Goal: Task Accomplishment & Management: Manage account settings

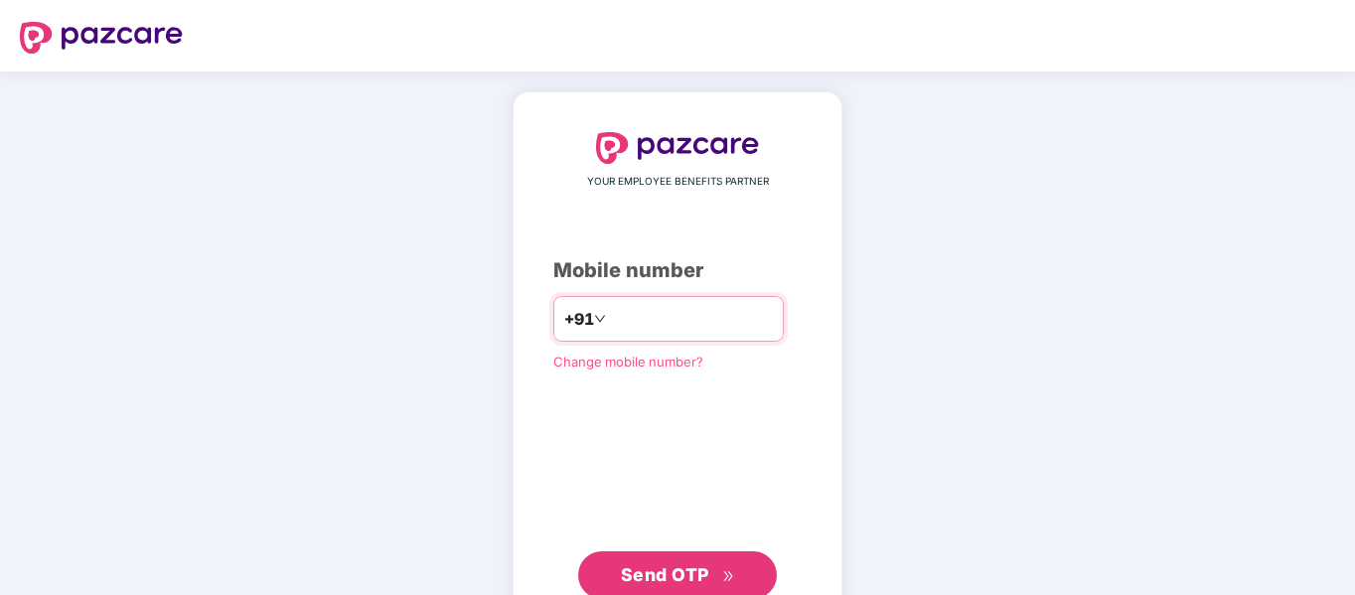
drag, startPoint x: 0, startPoint y: 0, endPoint x: 674, endPoint y: 325, distance: 747.9
click at [674, 325] on input "number" at bounding box center [691, 319] width 163 height 32
type input "**********"
click at [677, 555] on button "Send OTP" at bounding box center [677, 575] width 199 height 48
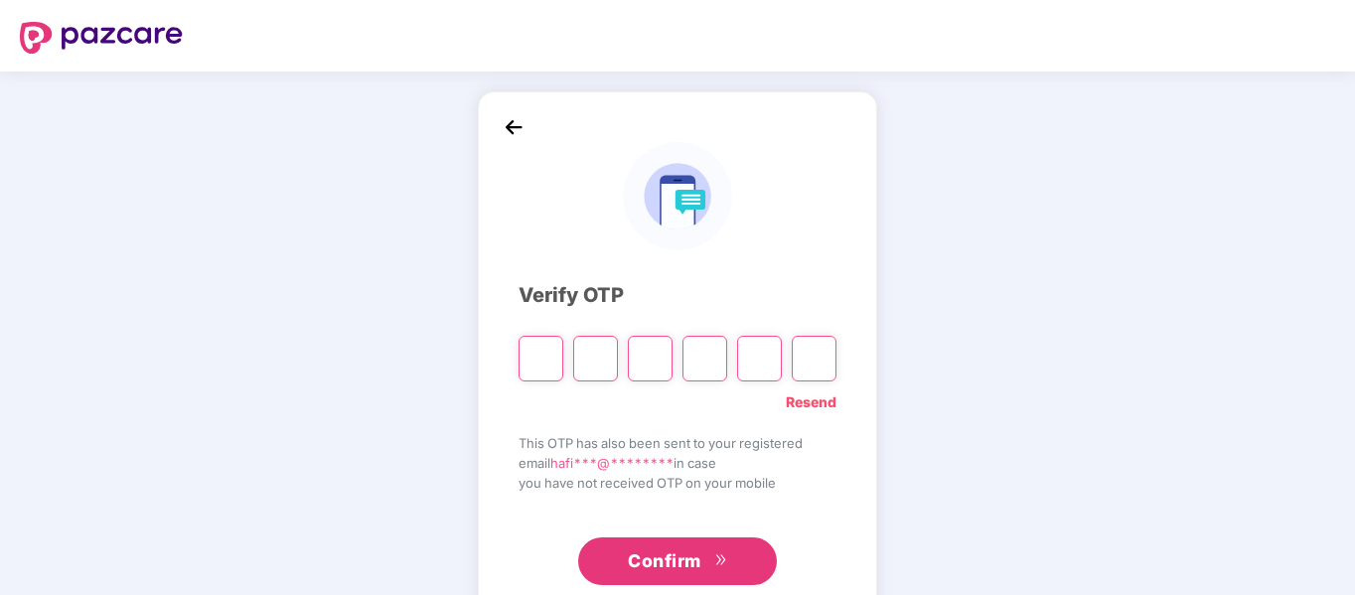
type input "*"
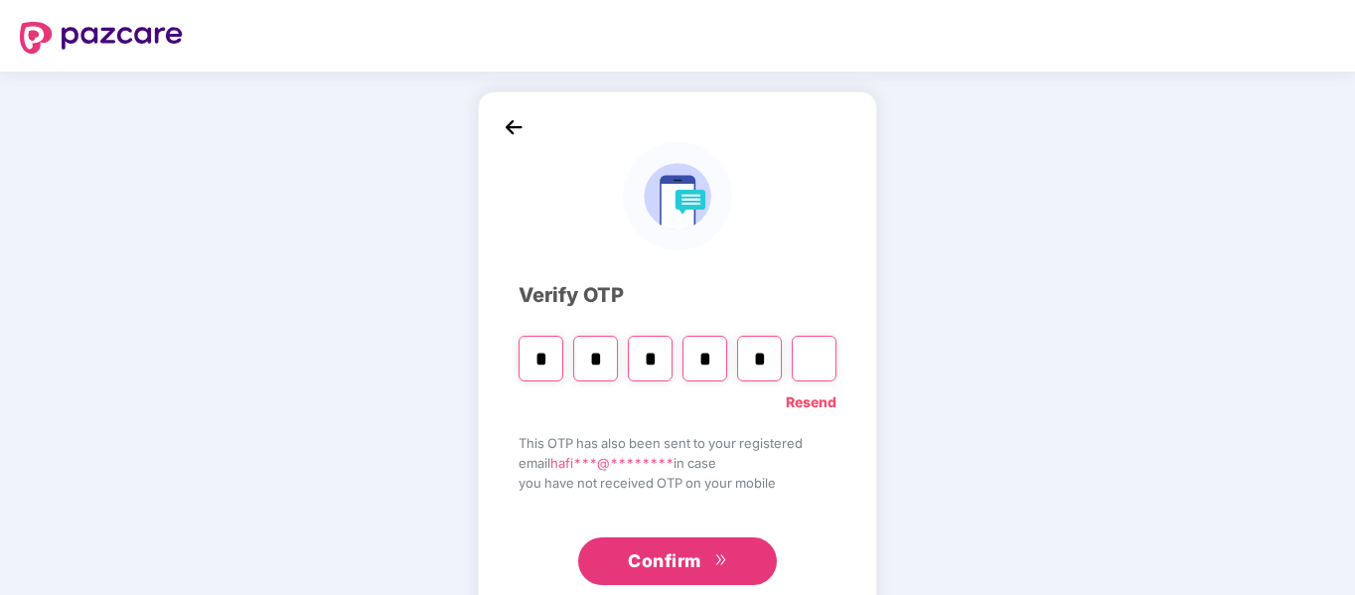
type input "*"
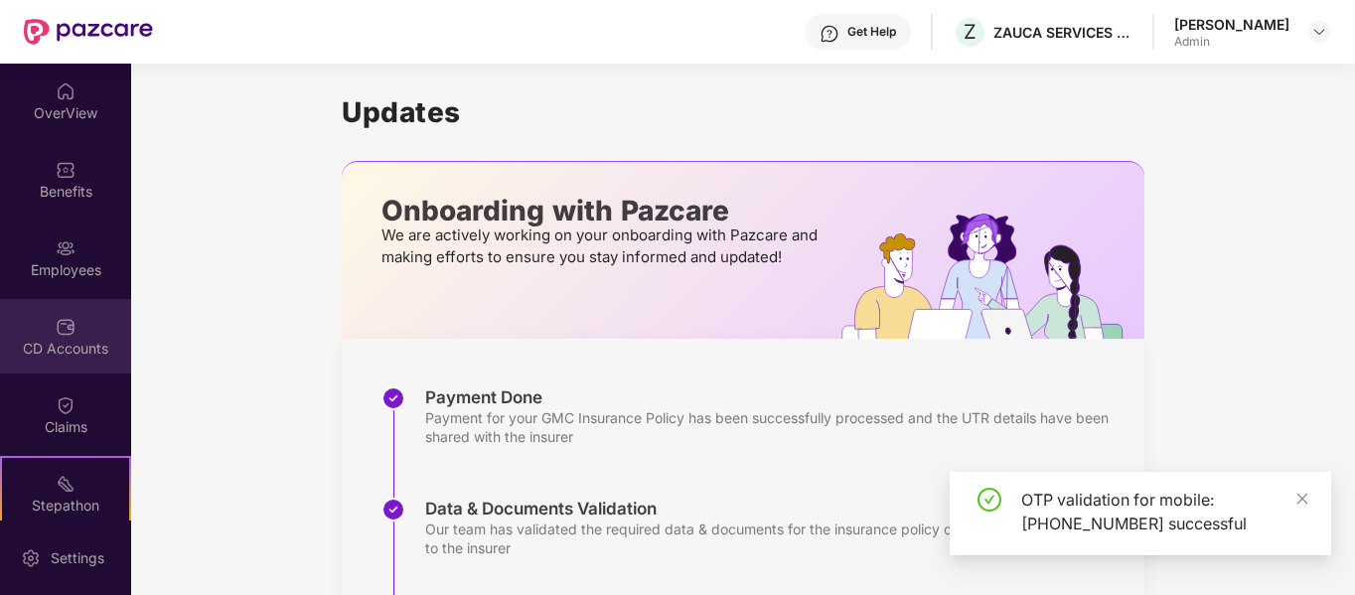
click at [4, 330] on div "CD Accounts" at bounding box center [65, 336] width 131 height 75
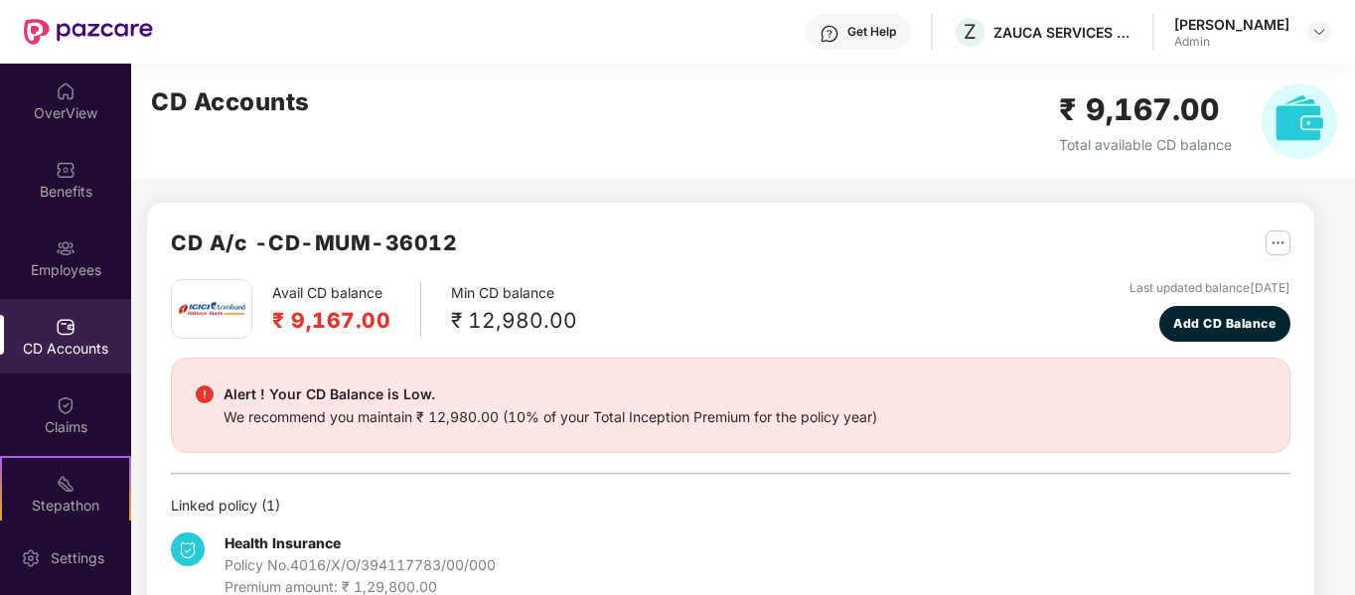
scroll to position [51, 0]
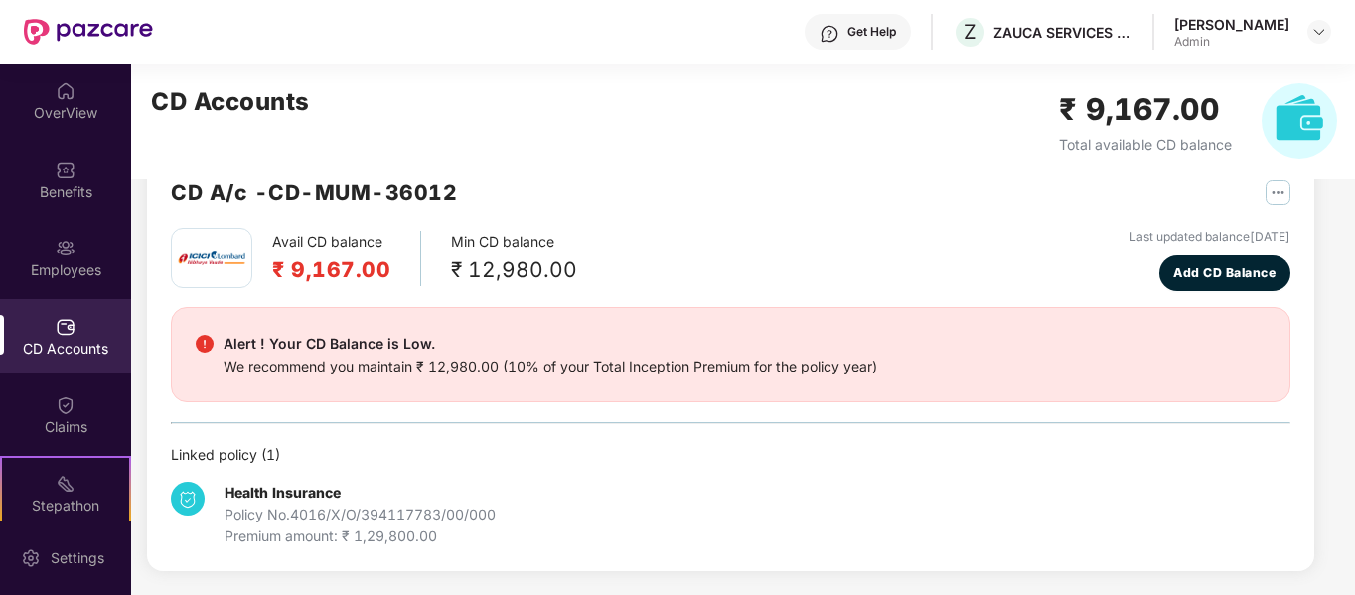
click at [606, 486] on div "Health Insurance Policy No. 4016/X/O/394117783/00/000 Premium amount: ₹ 1,29,80…" at bounding box center [731, 506] width 1120 height 81
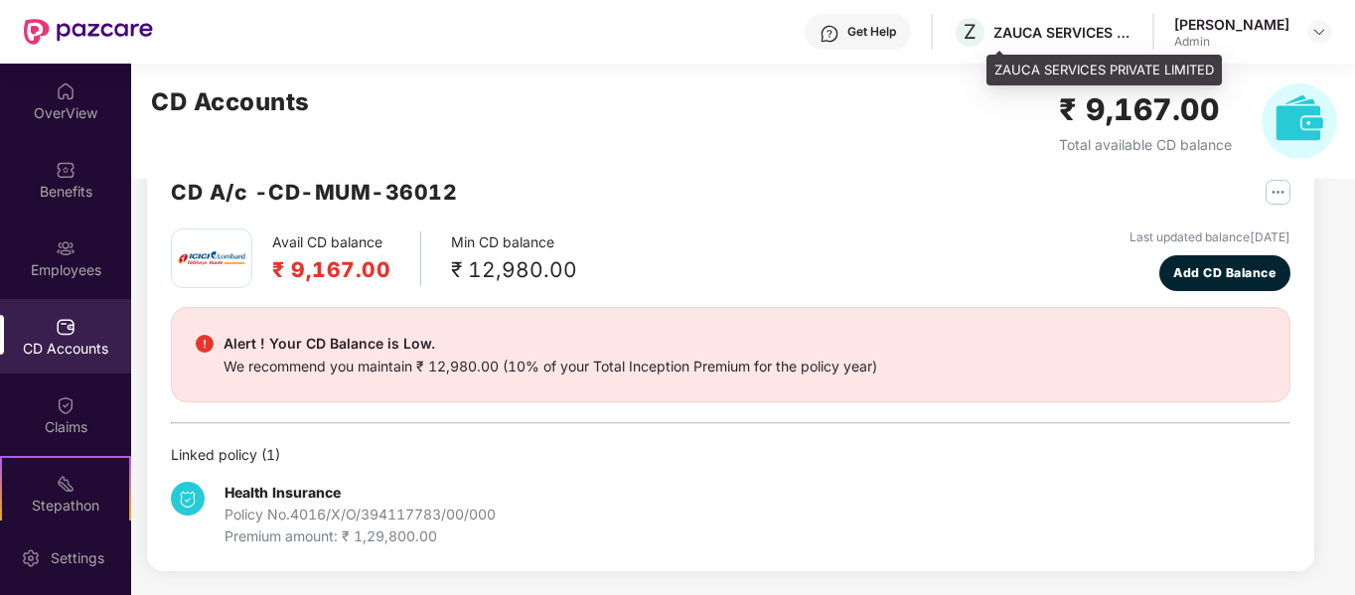
click at [1133, 35] on div "ZAUCA SERVICES PRIVATE LIMITED" at bounding box center [1063, 32] width 139 height 19
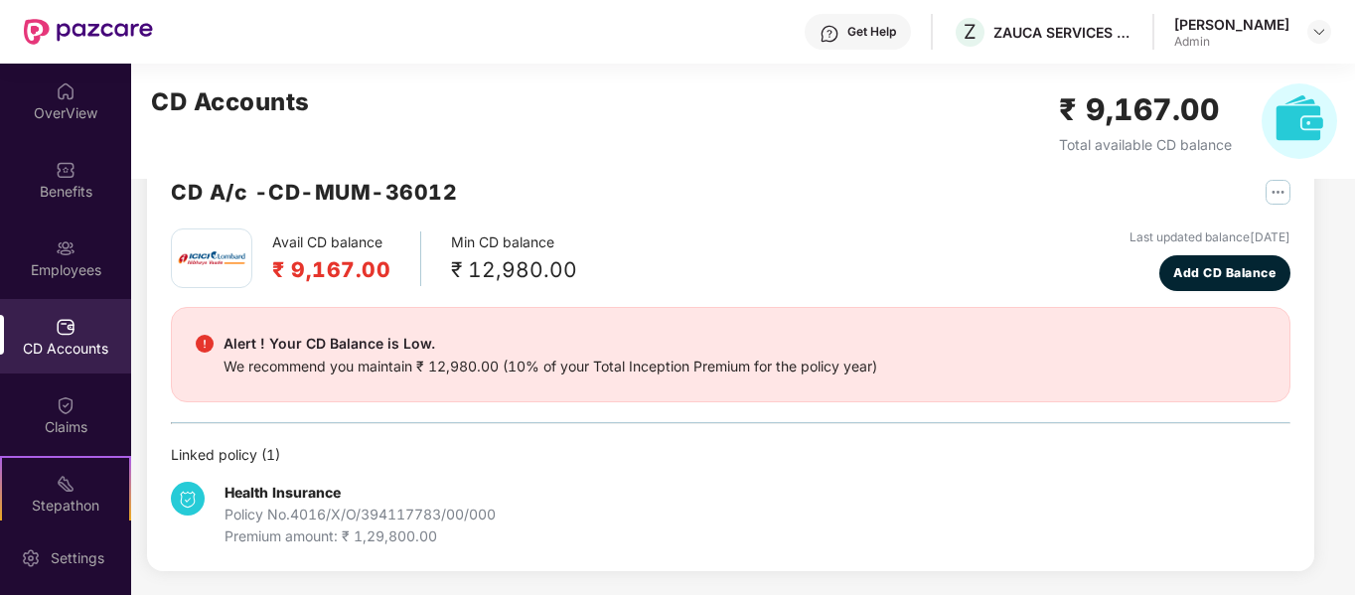
click at [1303, 38] on div "[PERSON_NAME] Admin" at bounding box center [1252, 32] width 157 height 35
click at [896, 37] on div "Get Help" at bounding box center [872, 32] width 49 height 16
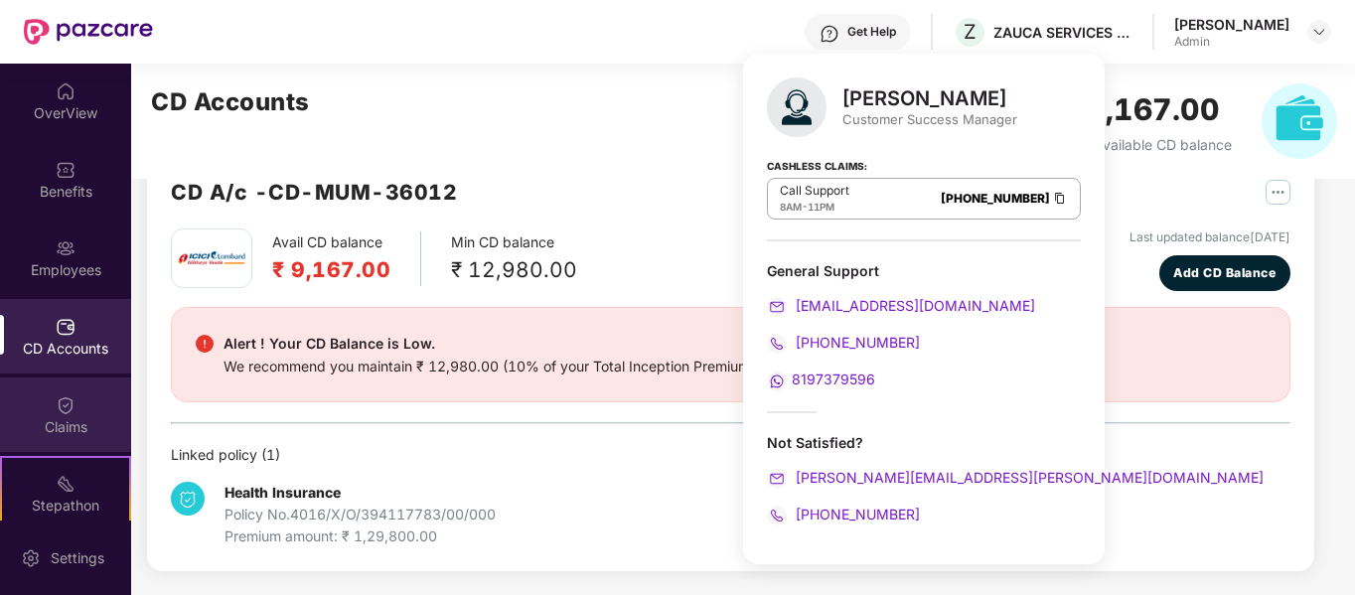
click at [59, 441] on div "Claims" at bounding box center [65, 415] width 131 height 75
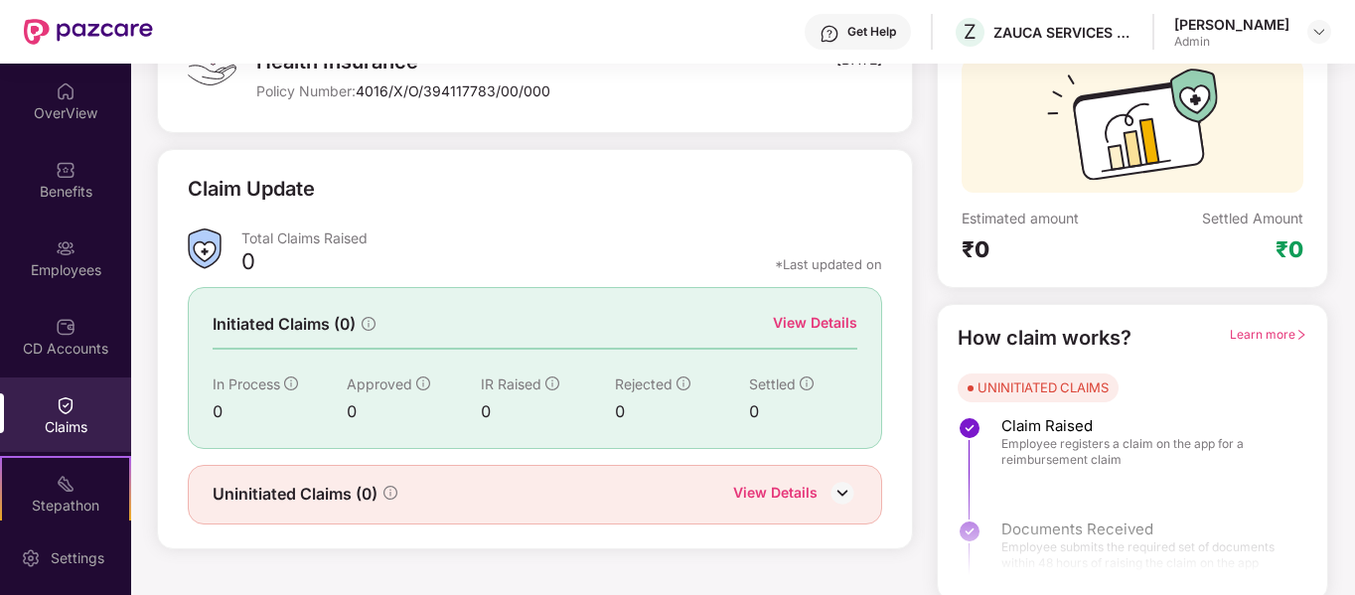
scroll to position [183, 0]
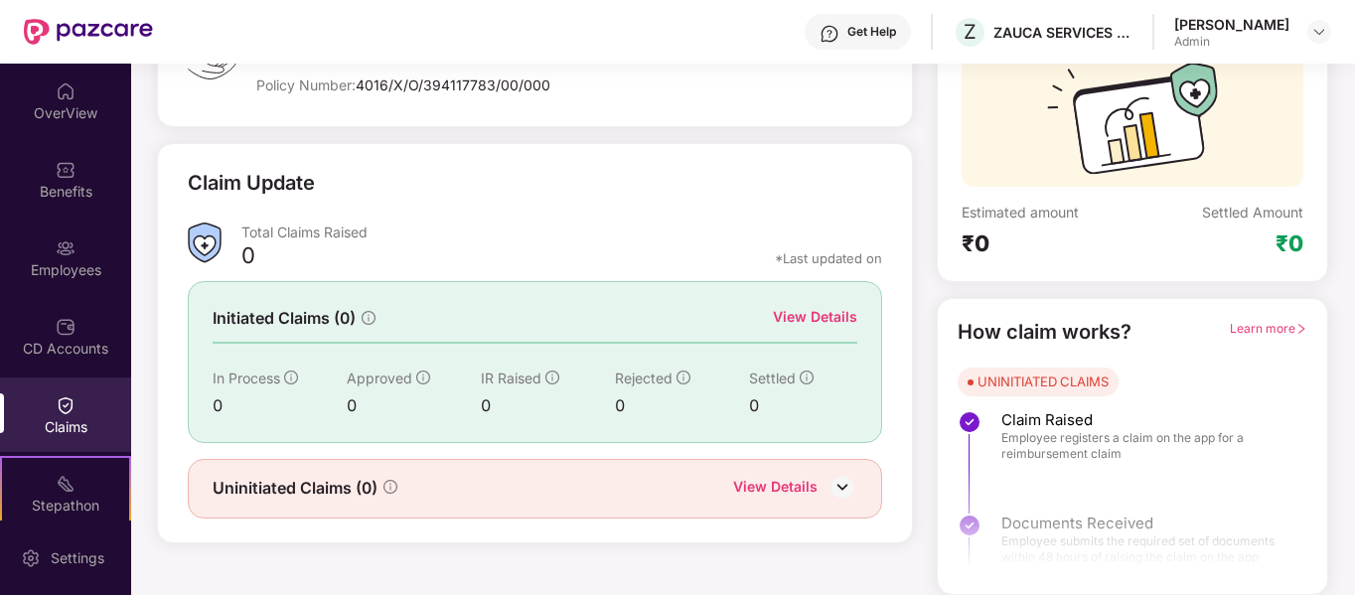
click at [852, 494] on img at bounding box center [843, 487] width 30 height 30
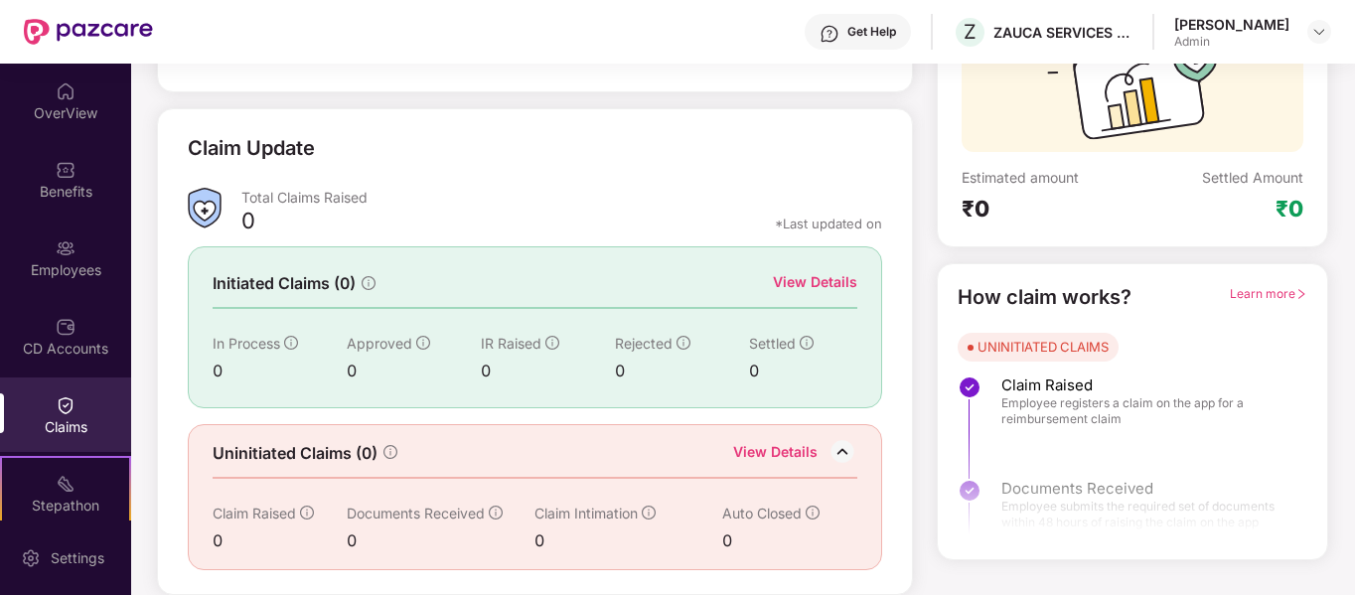
scroll to position [118, 0]
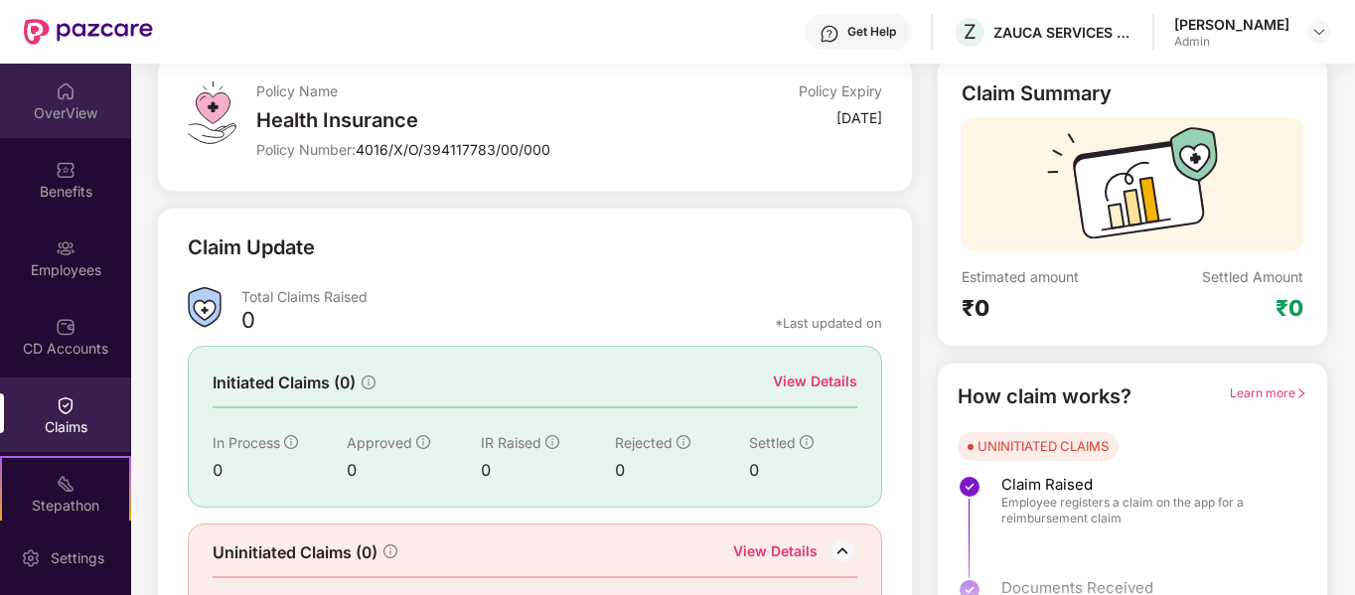
click at [87, 115] on div "OverView" at bounding box center [65, 113] width 131 height 20
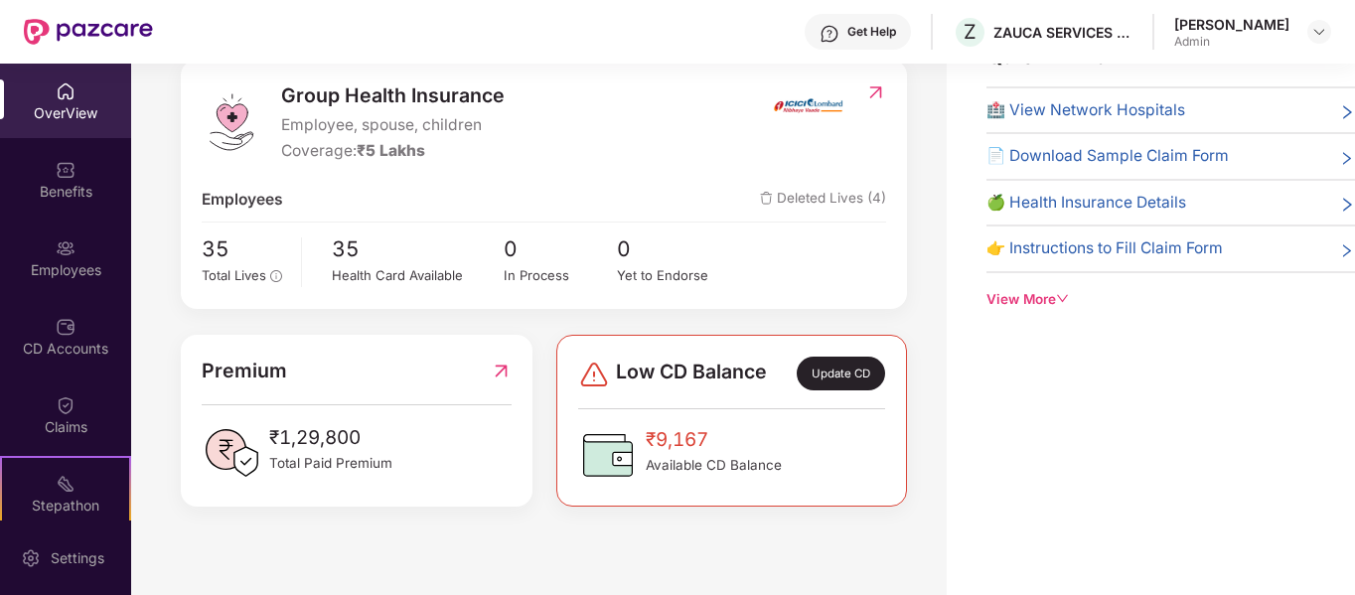
scroll to position [203, 0]
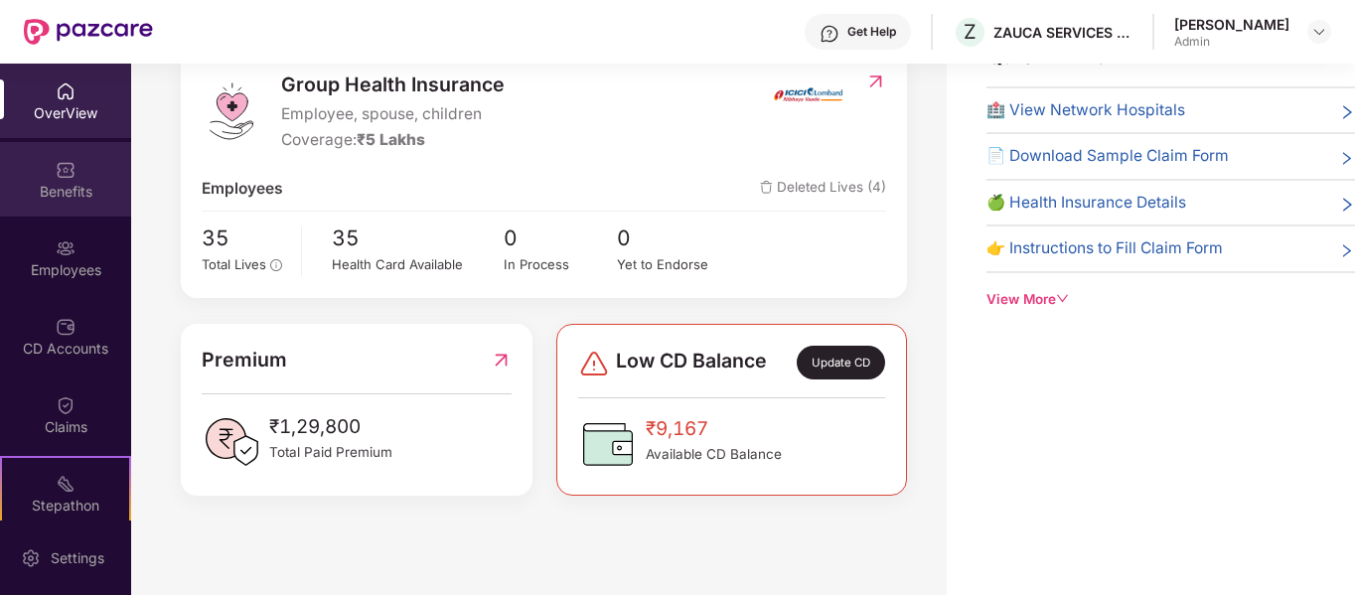
click at [46, 182] on div "Benefits" at bounding box center [65, 192] width 131 height 20
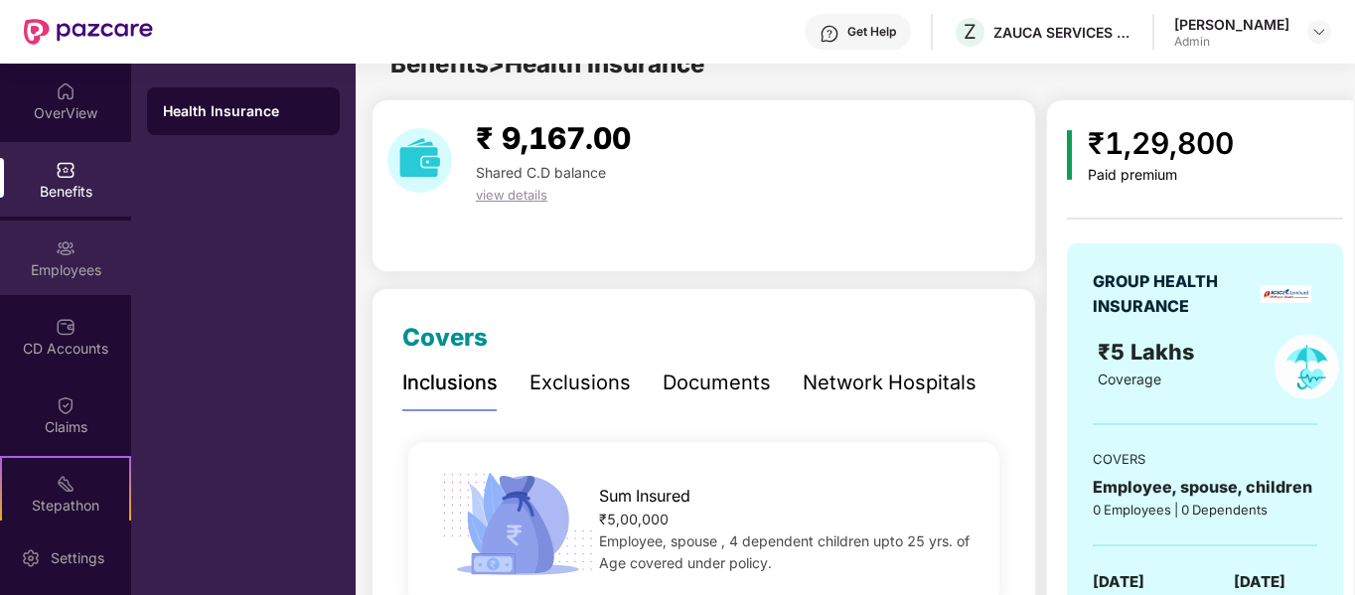
click at [57, 250] on img at bounding box center [66, 248] width 20 height 20
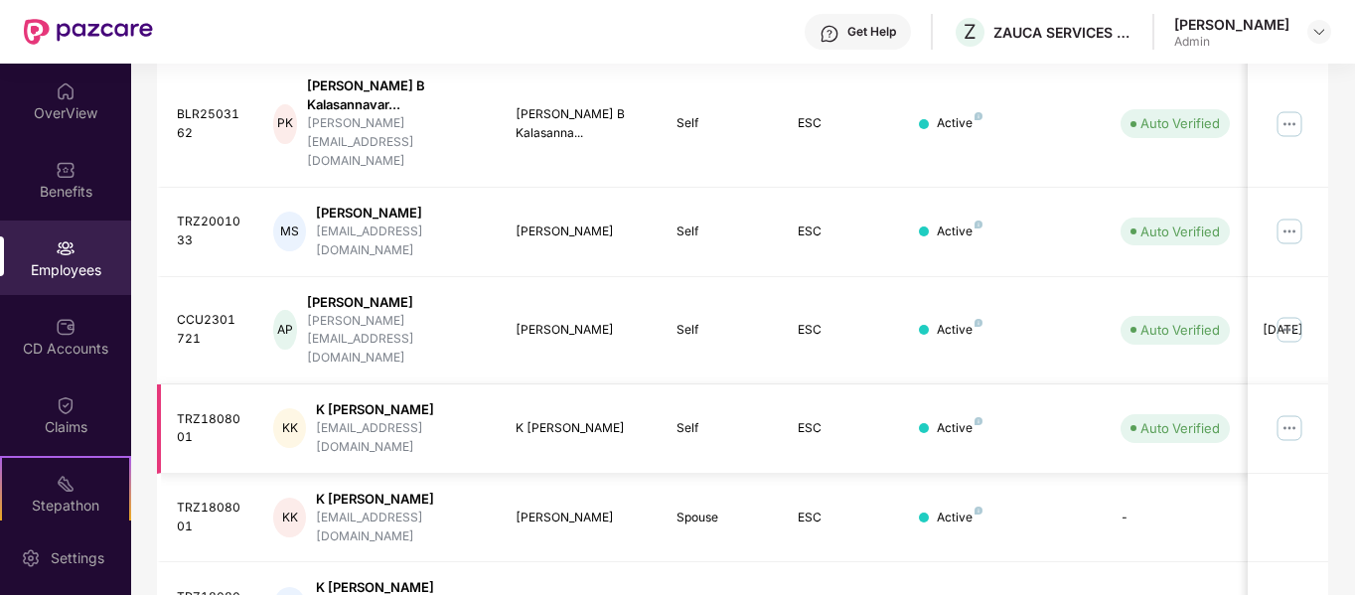
scroll to position [626, 0]
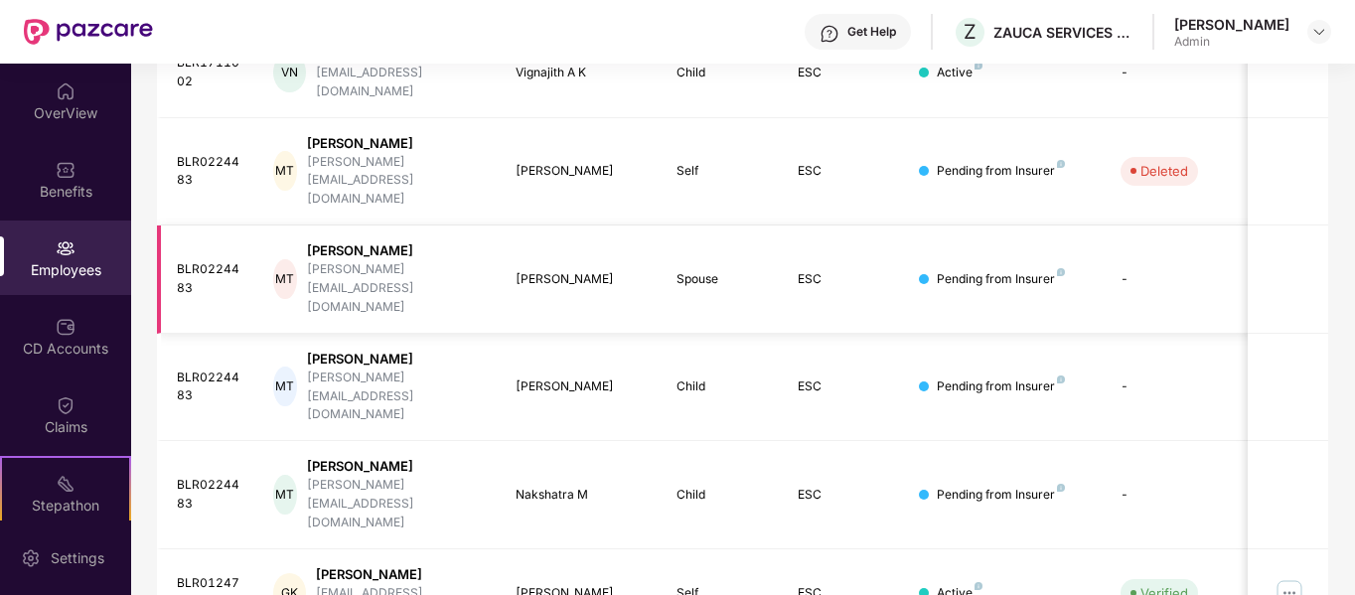
scroll to position [553, 0]
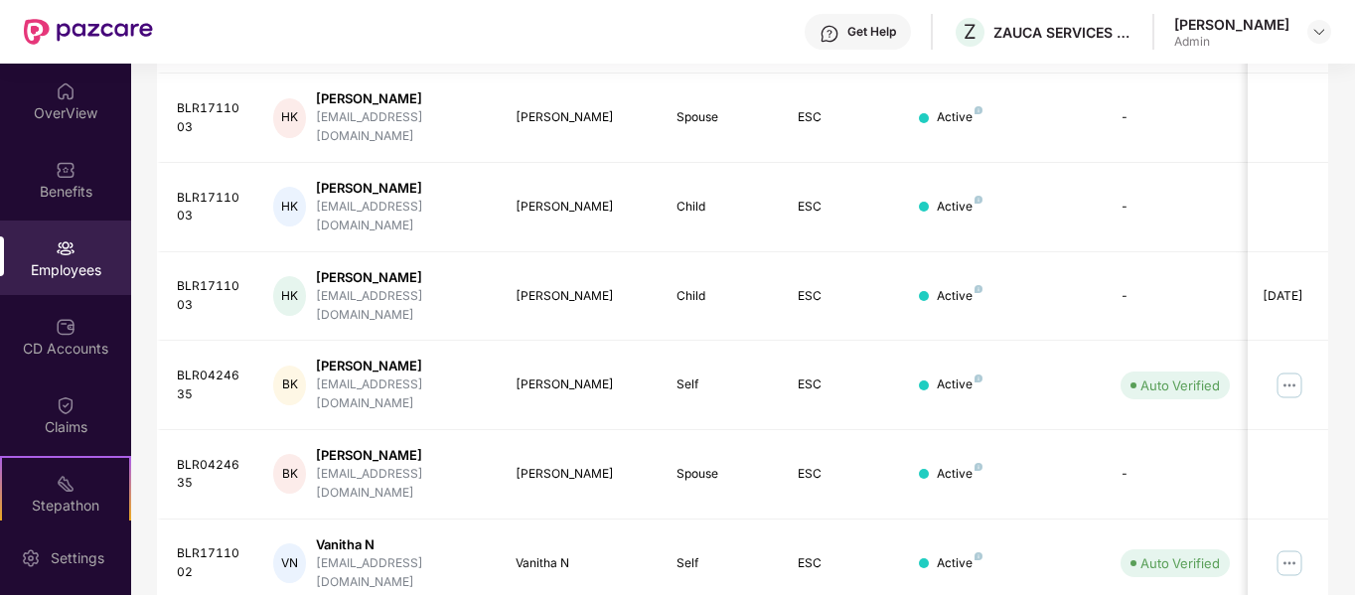
scroll to position [626, 0]
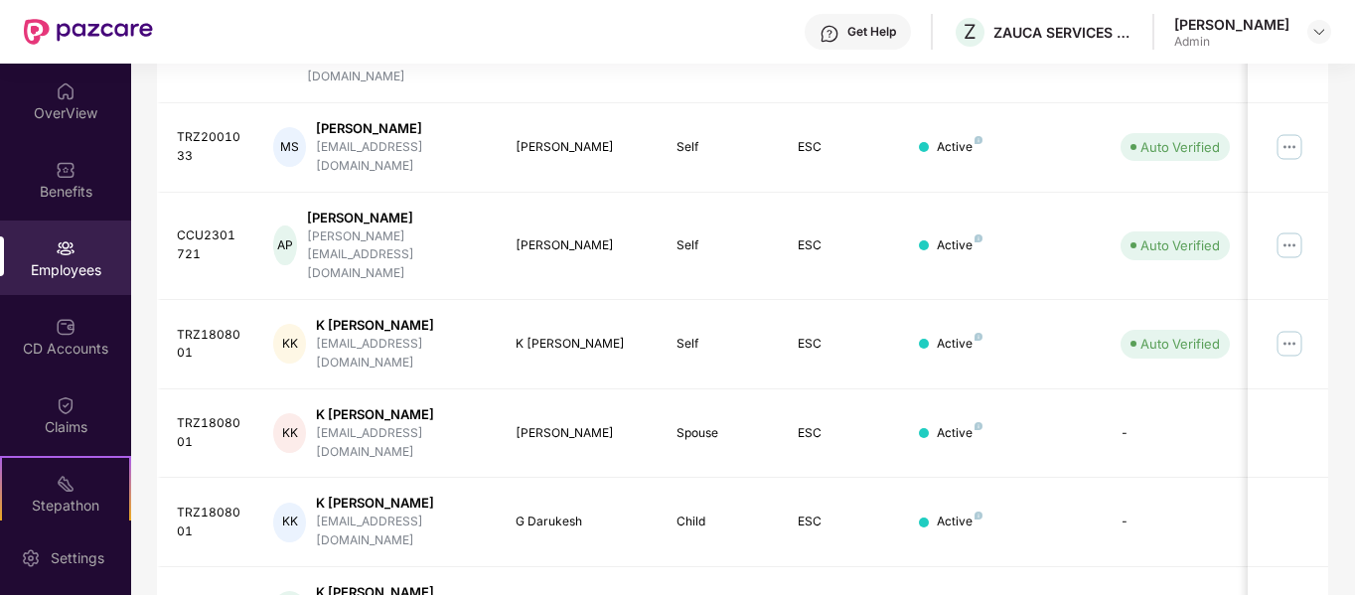
scroll to position [427, 0]
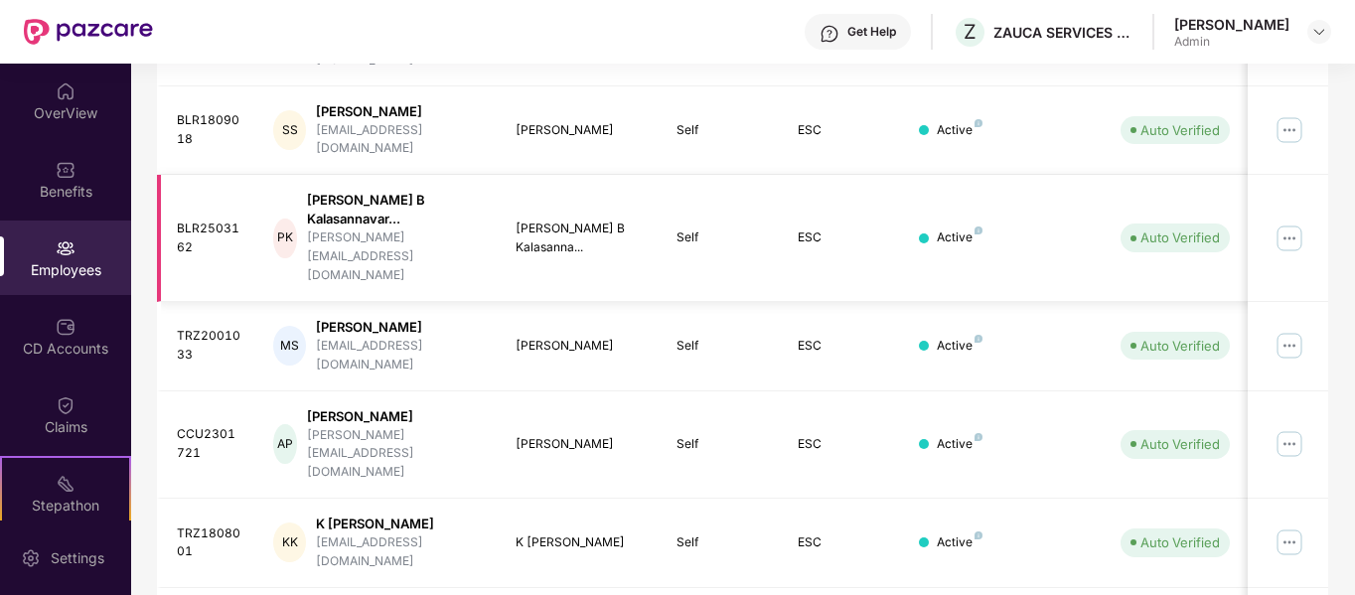
click at [1294, 223] on img at bounding box center [1290, 239] width 32 height 32
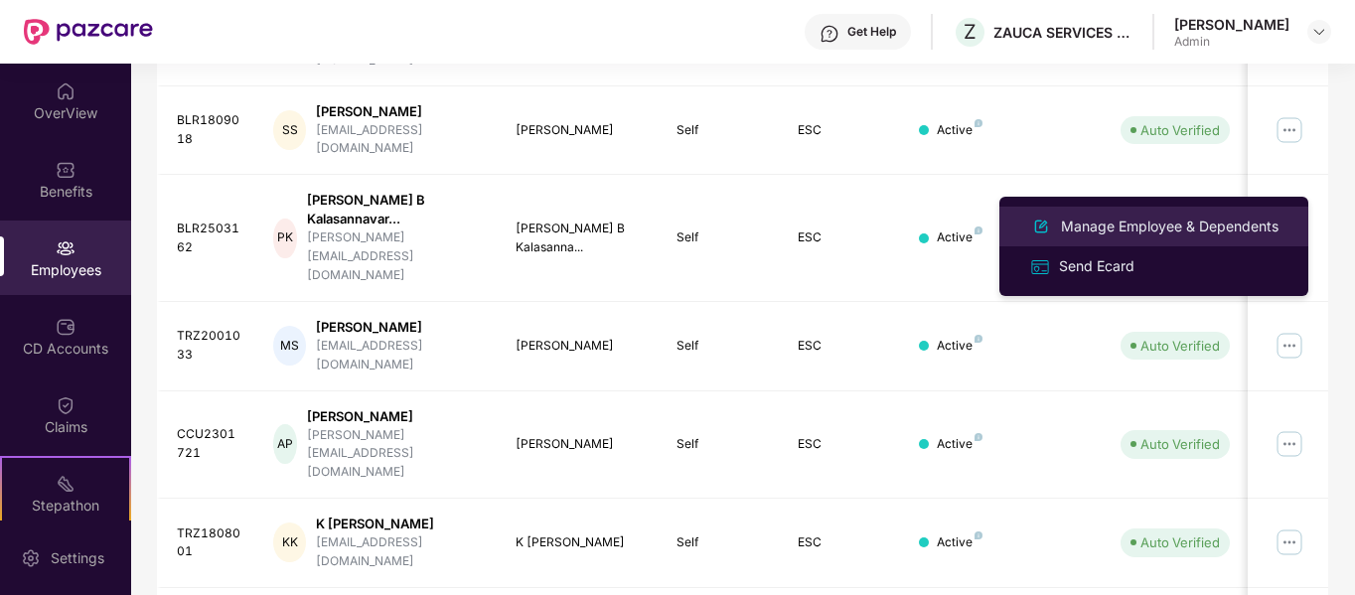
click at [1200, 235] on div "Manage Employee & Dependents" at bounding box center [1170, 227] width 226 height 22
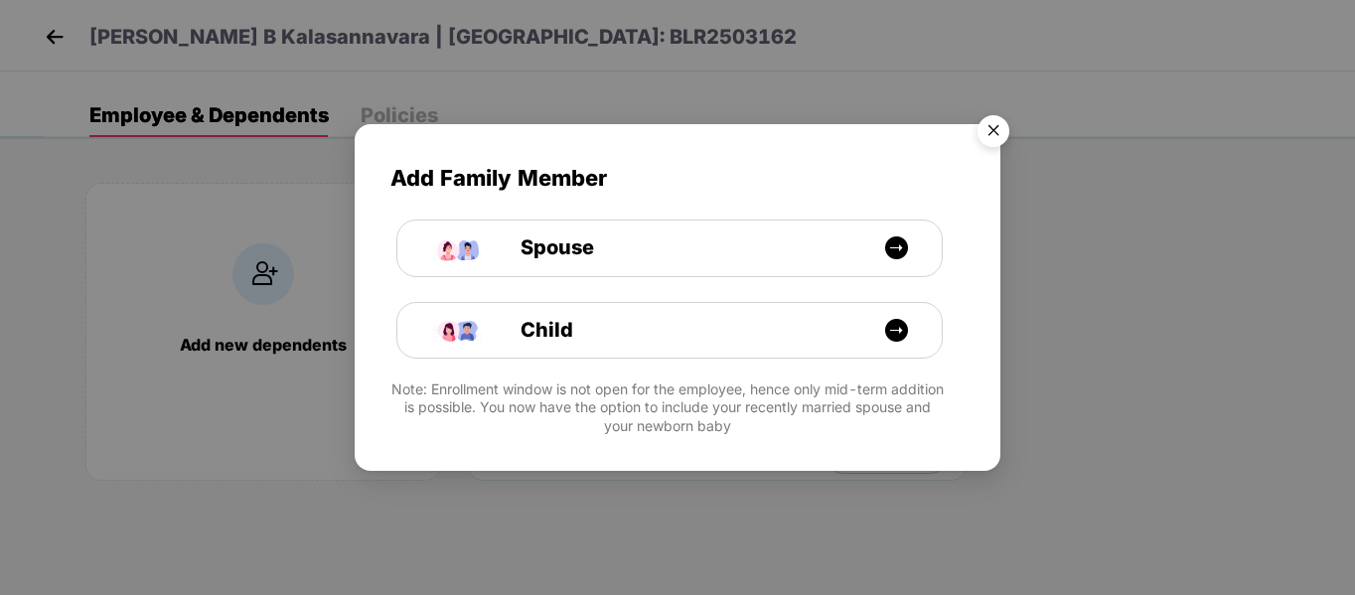
click at [974, 122] on img "Close" at bounding box center [994, 134] width 56 height 56
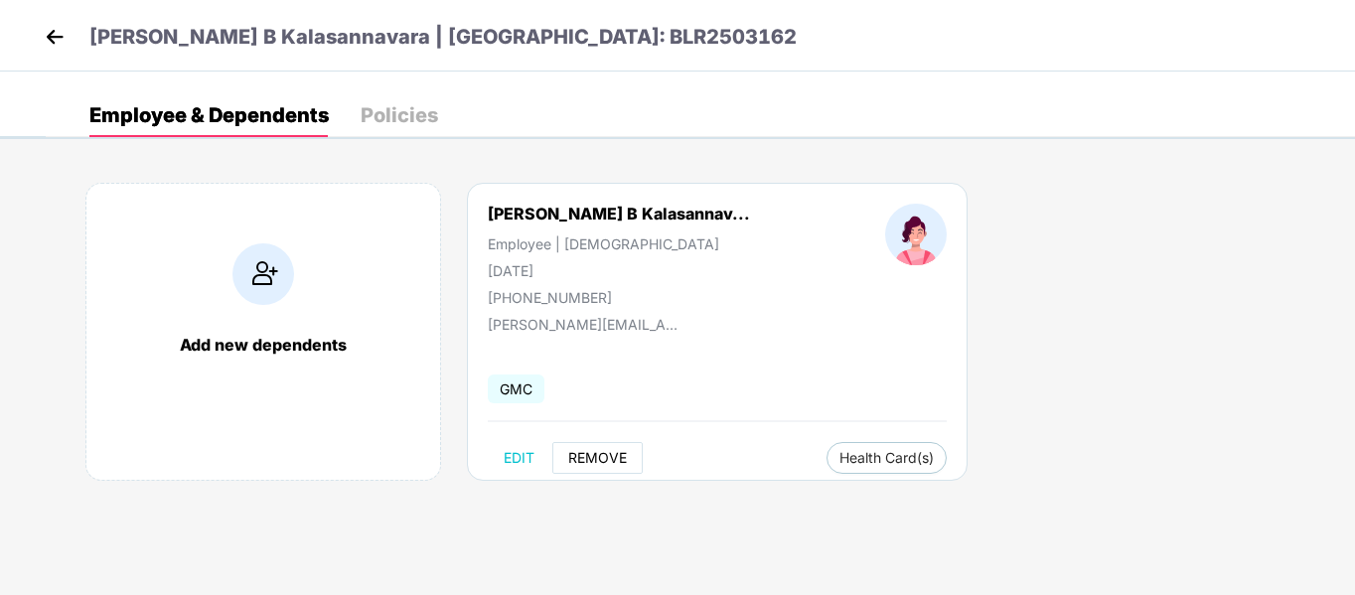
click at [609, 469] on button "REMOVE" at bounding box center [597, 458] width 90 height 32
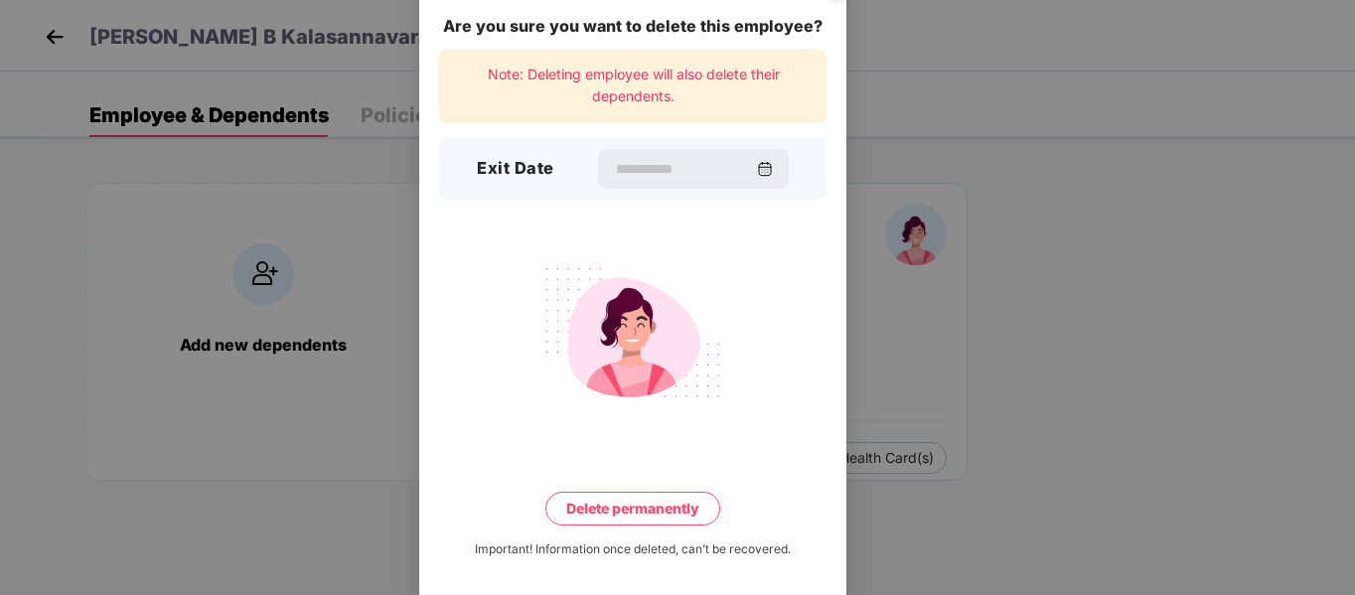
scroll to position [39, 0]
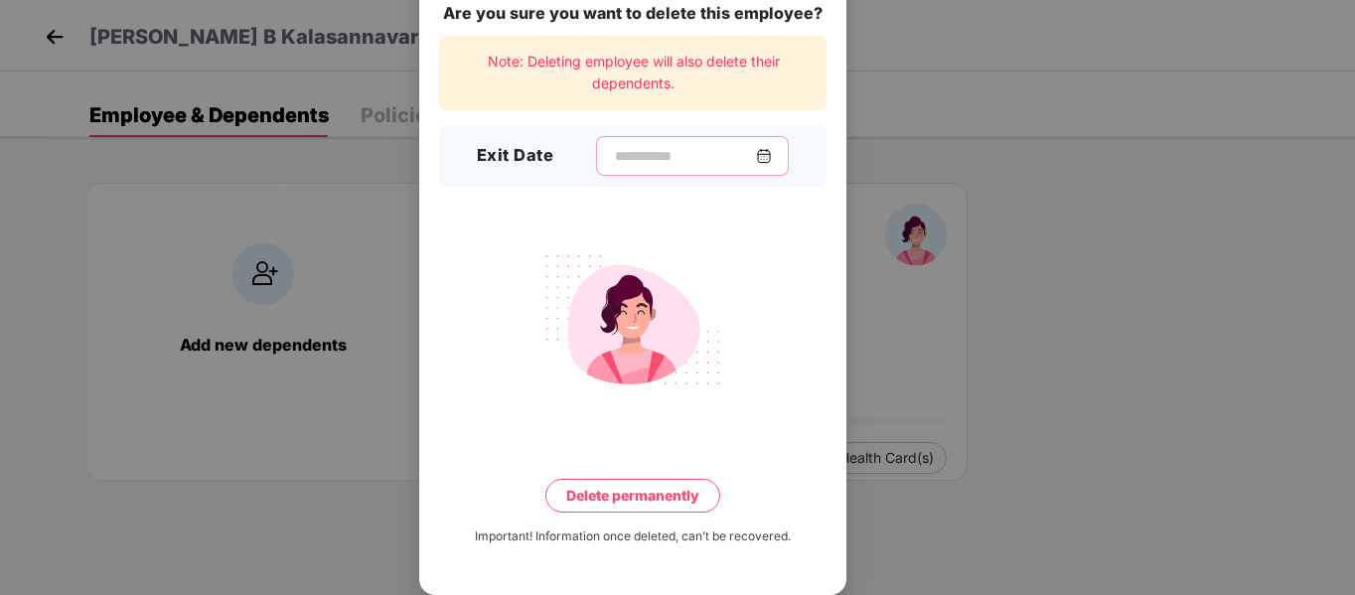
click at [686, 163] on input at bounding box center [684, 156] width 143 height 21
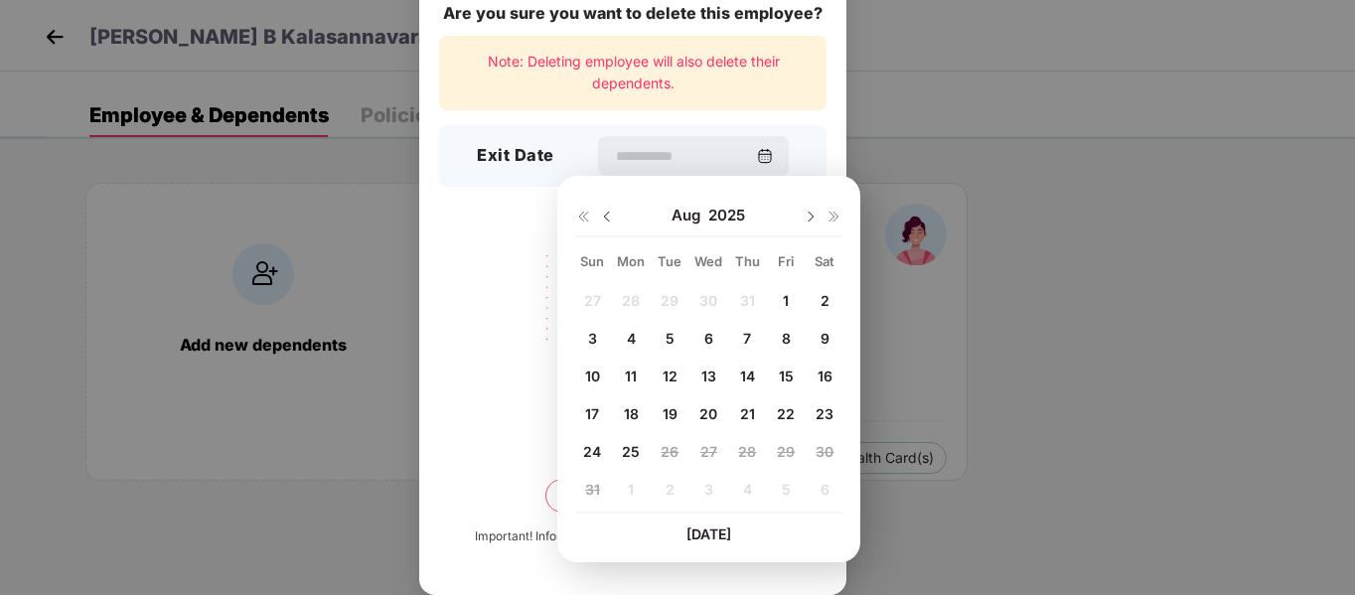
click at [703, 411] on span "20" at bounding box center [708, 413] width 18 height 17
type input "**********"
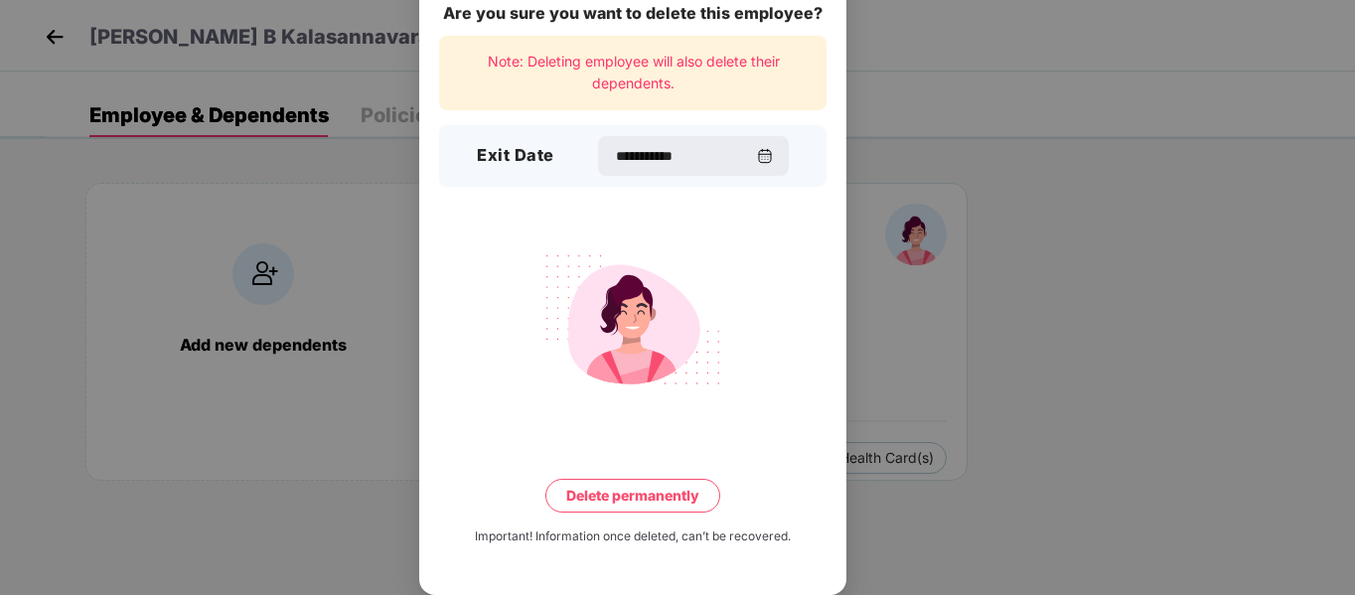
click at [625, 488] on button "Delete permanently" at bounding box center [632, 496] width 175 height 34
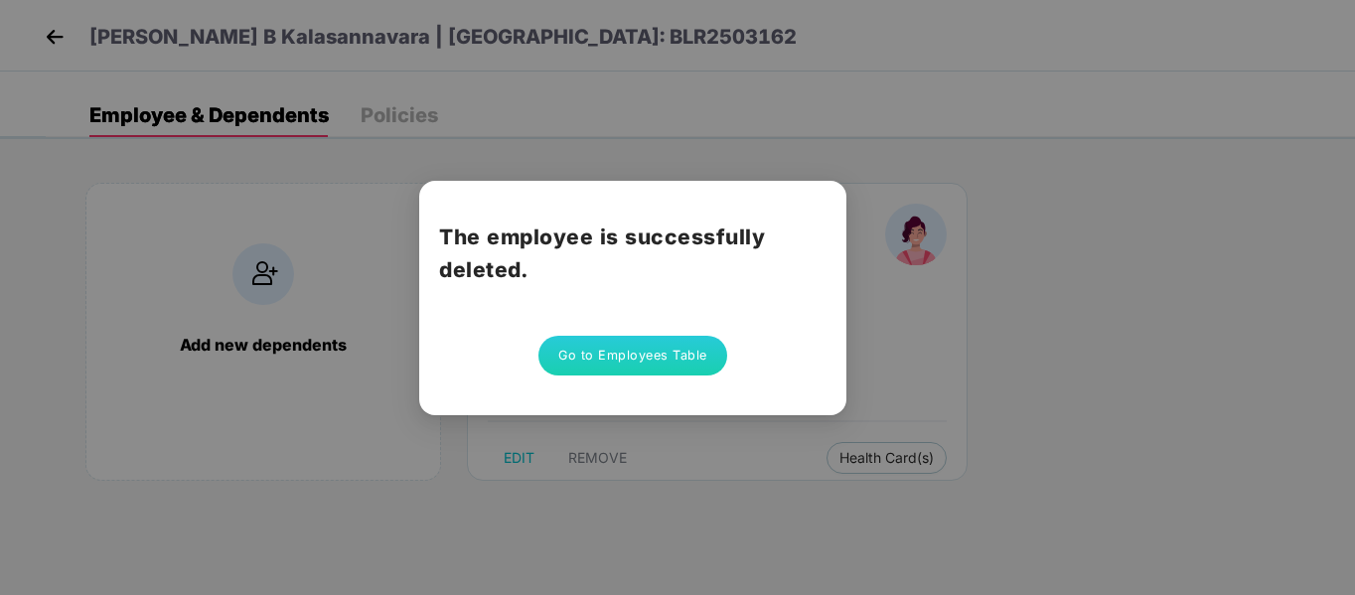
click at [632, 355] on button "Go to Employees Table" at bounding box center [633, 356] width 189 height 40
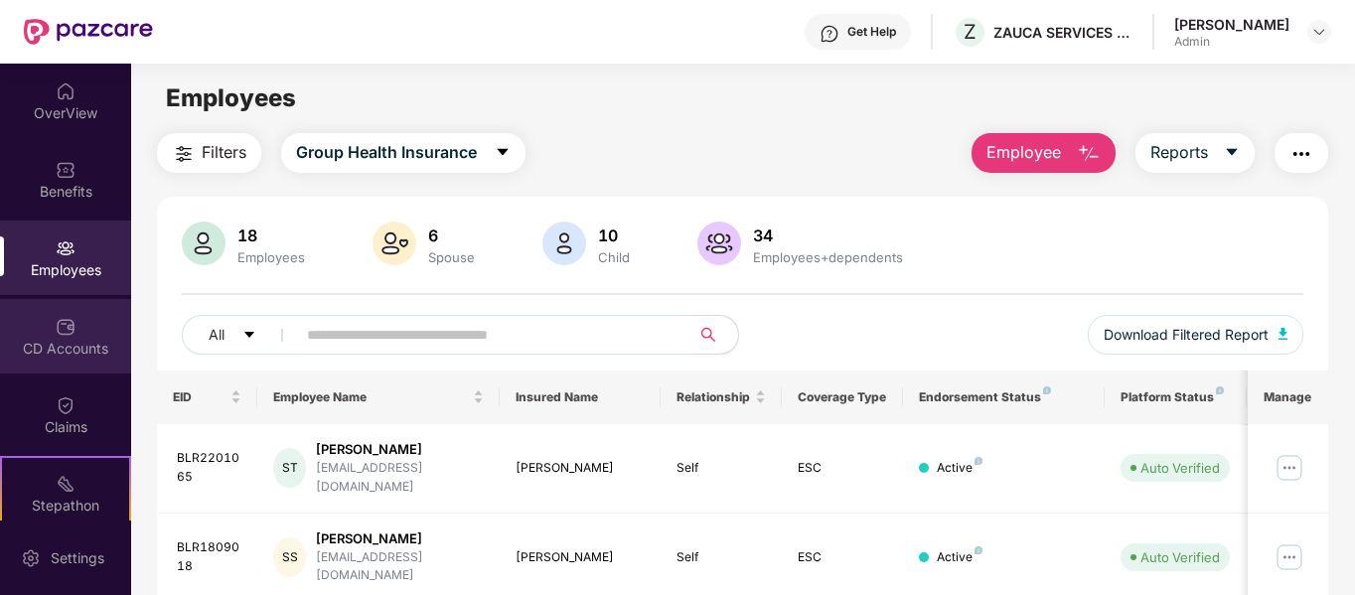
click at [70, 342] on div "CD Accounts" at bounding box center [65, 349] width 131 height 20
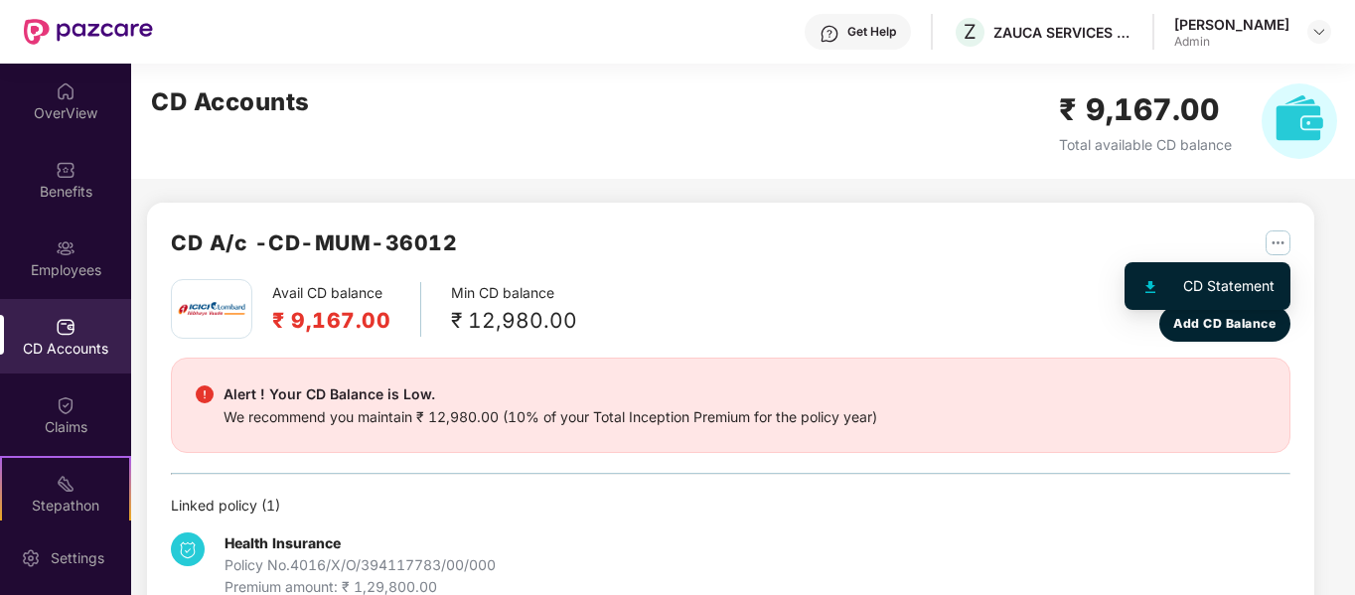
click at [1274, 235] on img "button" at bounding box center [1278, 243] width 25 height 25
click at [894, 34] on div "Get Help" at bounding box center [872, 32] width 49 height 16
